Goal: Book appointment/travel/reservation

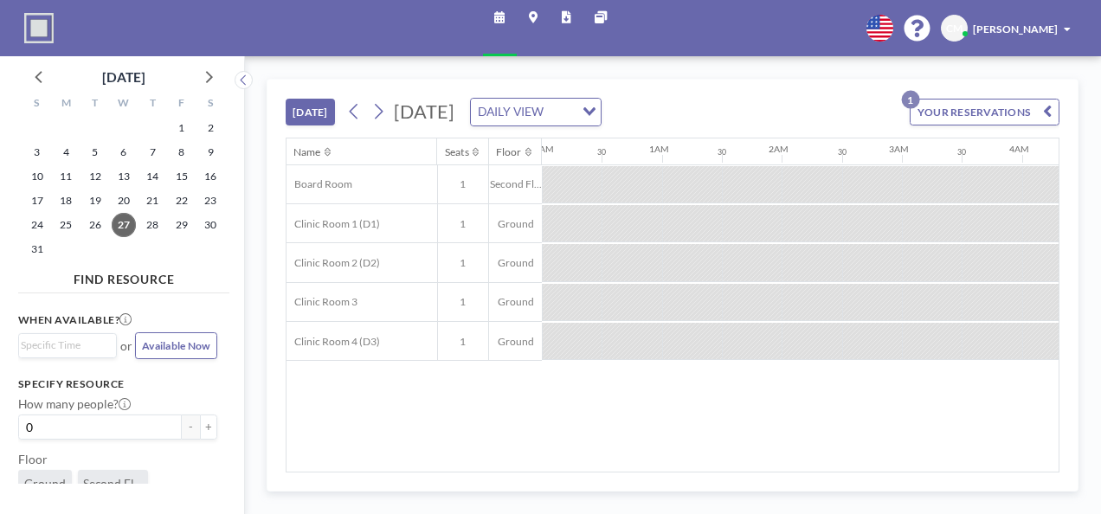
scroll to position [0, 1407]
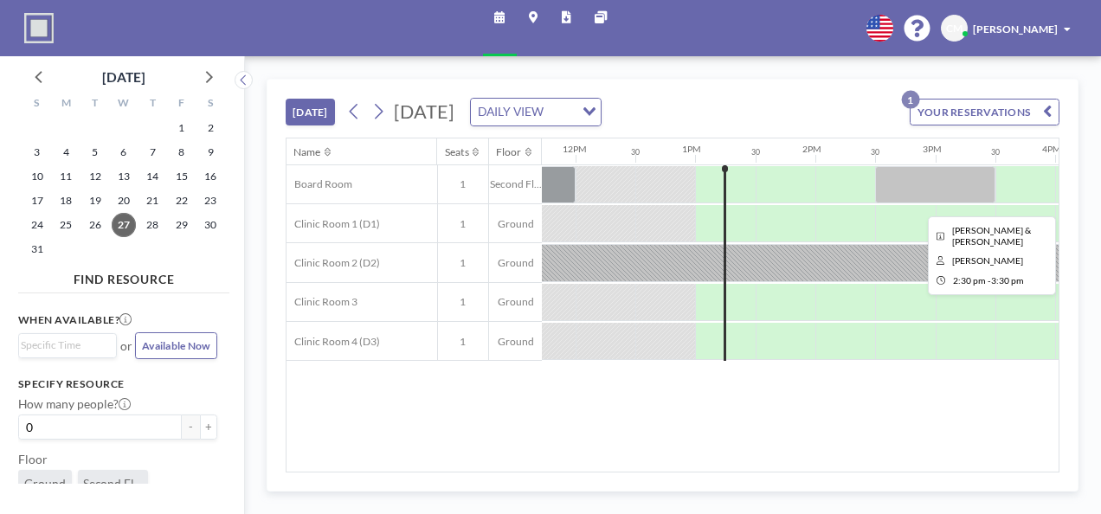
click at [916, 190] on div at bounding box center [935, 184] width 120 height 37
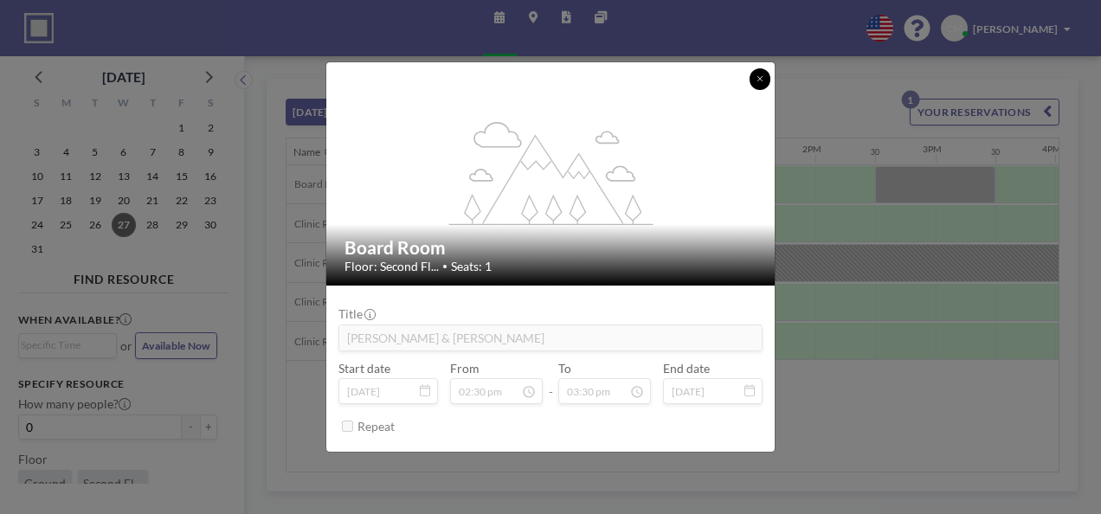
drag, startPoint x: 758, startPoint y: 81, endPoint x: 679, endPoint y: 119, distance: 87.5
click at [754, 91] on div "flex-grow: 1.2; Board Room Floor: Second Fl... • Seats: 1" at bounding box center [551, 173] width 450 height 223
click at [34, 257] on div "flex-grow: 1.2; Board Room Floor: Second Fl... • Seats: 1 Title [PERSON_NAME] &…" at bounding box center [550, 257] width 1101 height 514
click at [35, 254] on span "31" at bounding box center [37, 249] width 24 height 24
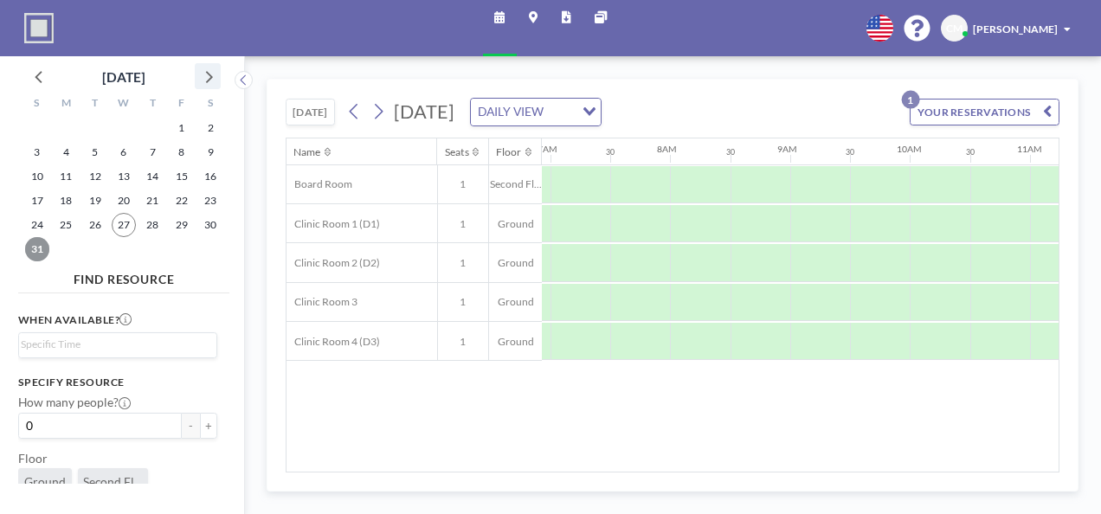
scroll to position [0, 844]
click at [215, 78] on icon at bounding box center [208, 76] width 23 height 23
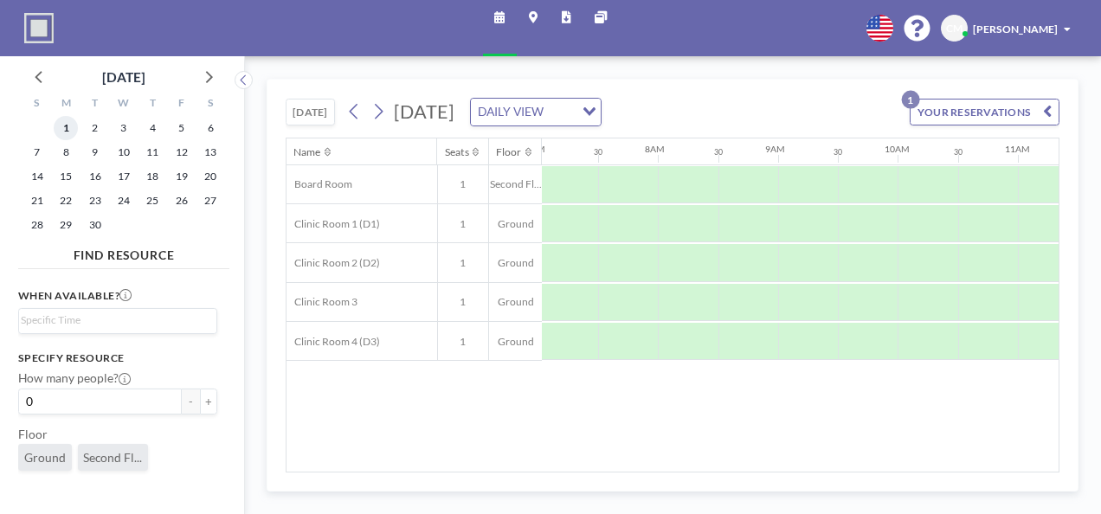
click at [73, 132] on span "1" at bounding box center [66, 128] width 24 height 24
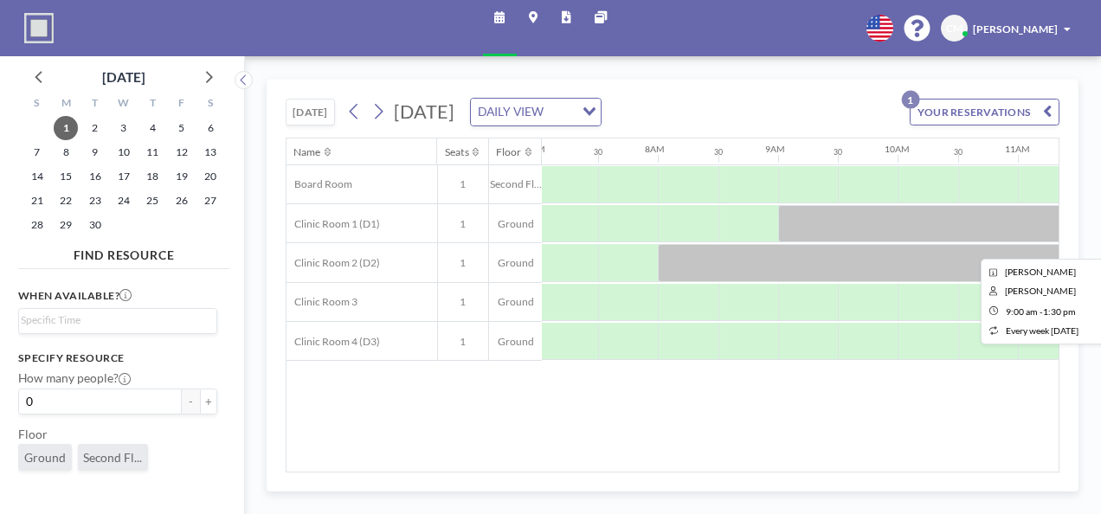
click at [826, 222] on div at bounding box center [1048, 223] width 540 height 37
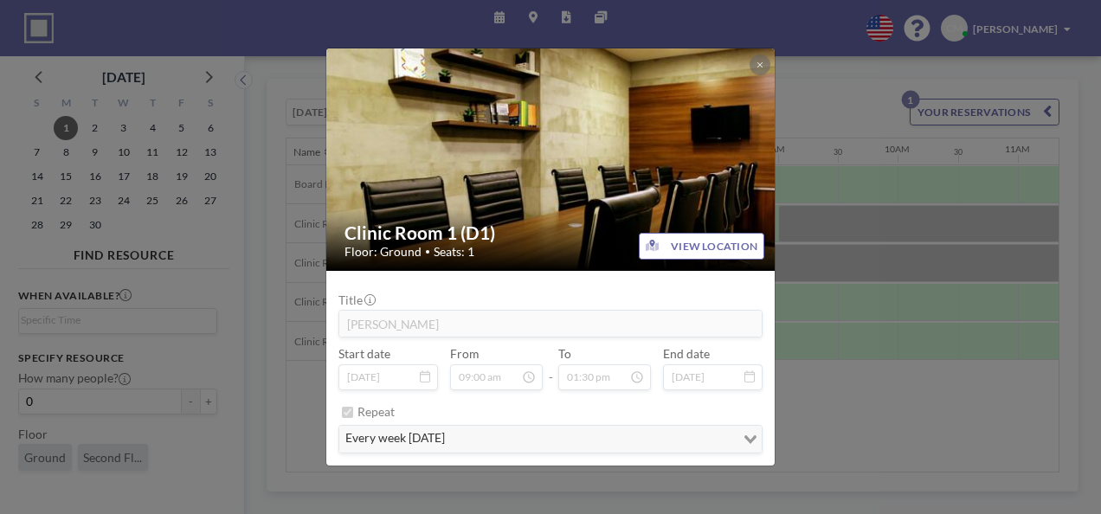
click at [847, 208] on div "Clinic Room 1 (D1) Floor: Ground • Seats: 1 VIEW LOCATION Title [PERSON_NAME] S…" at bounding box center [550, 257] width 1101 height 514
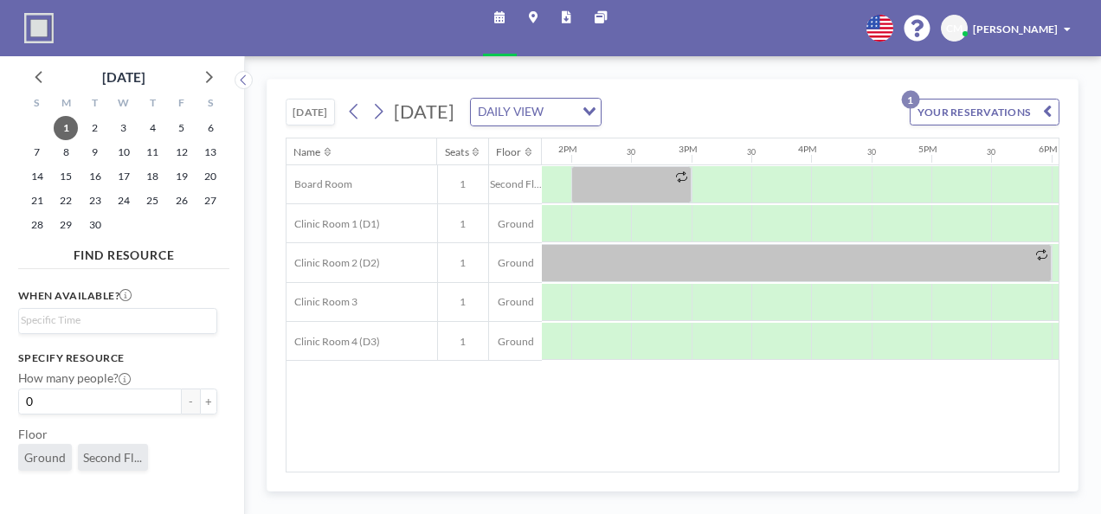
scroll to position [0, 1668]
click at [887, 30] on icon at bounding box center [880, 28] width 26 height 26
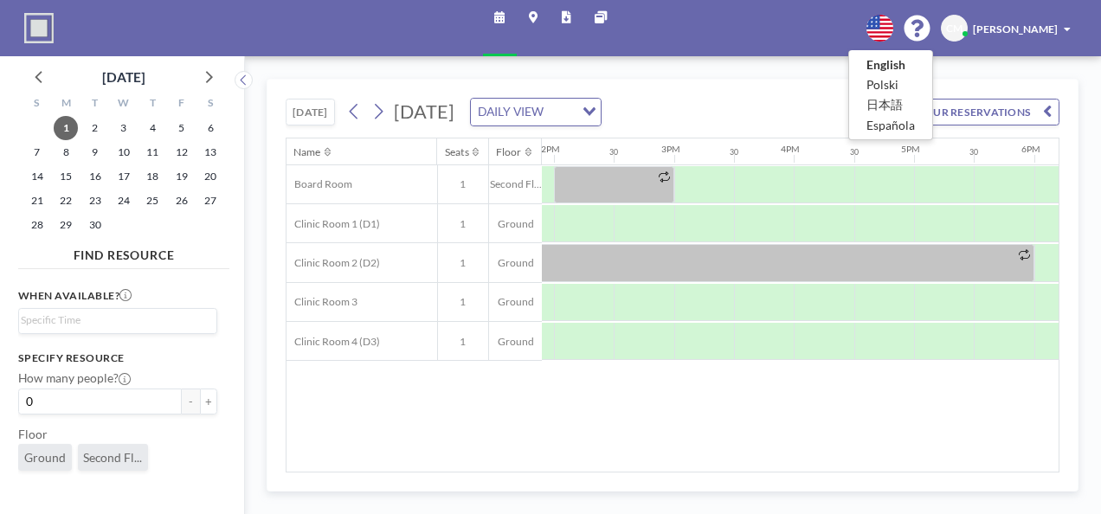
click at [821, 68] on div at bounding box center [550, 257] width 1101 height 514
click at [1029, 23] on span "[PERSON_NAME]" at bounding box center [1015, 29] width 85 height 13
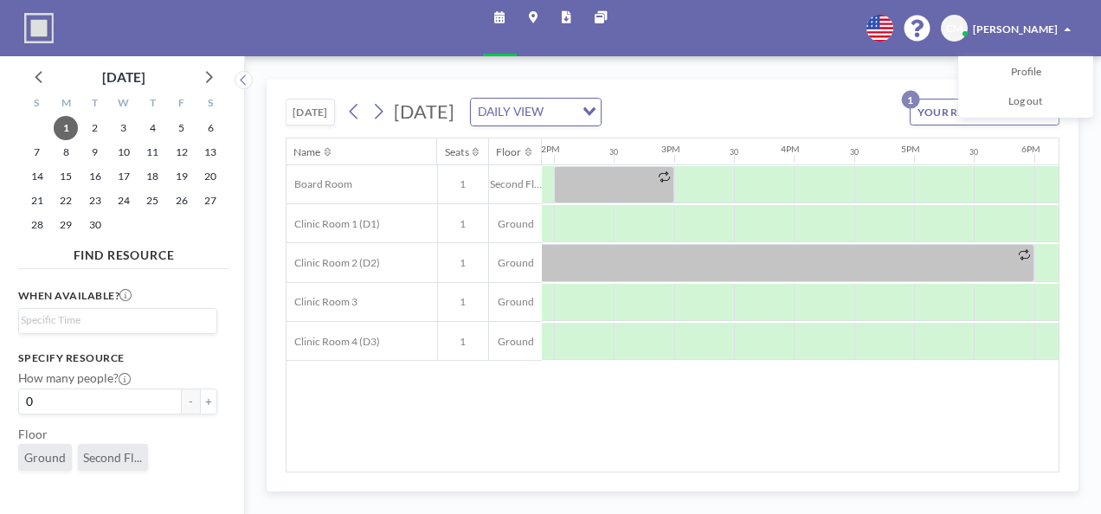
click at [1029, 23] on span "[PERSON_NAME]" at bounding box center [1015, 29] width 85 height 13
click at [529, 19] on icon at bounding box center [533, 18] width 9 height 12
